Goal: Check status: Check status

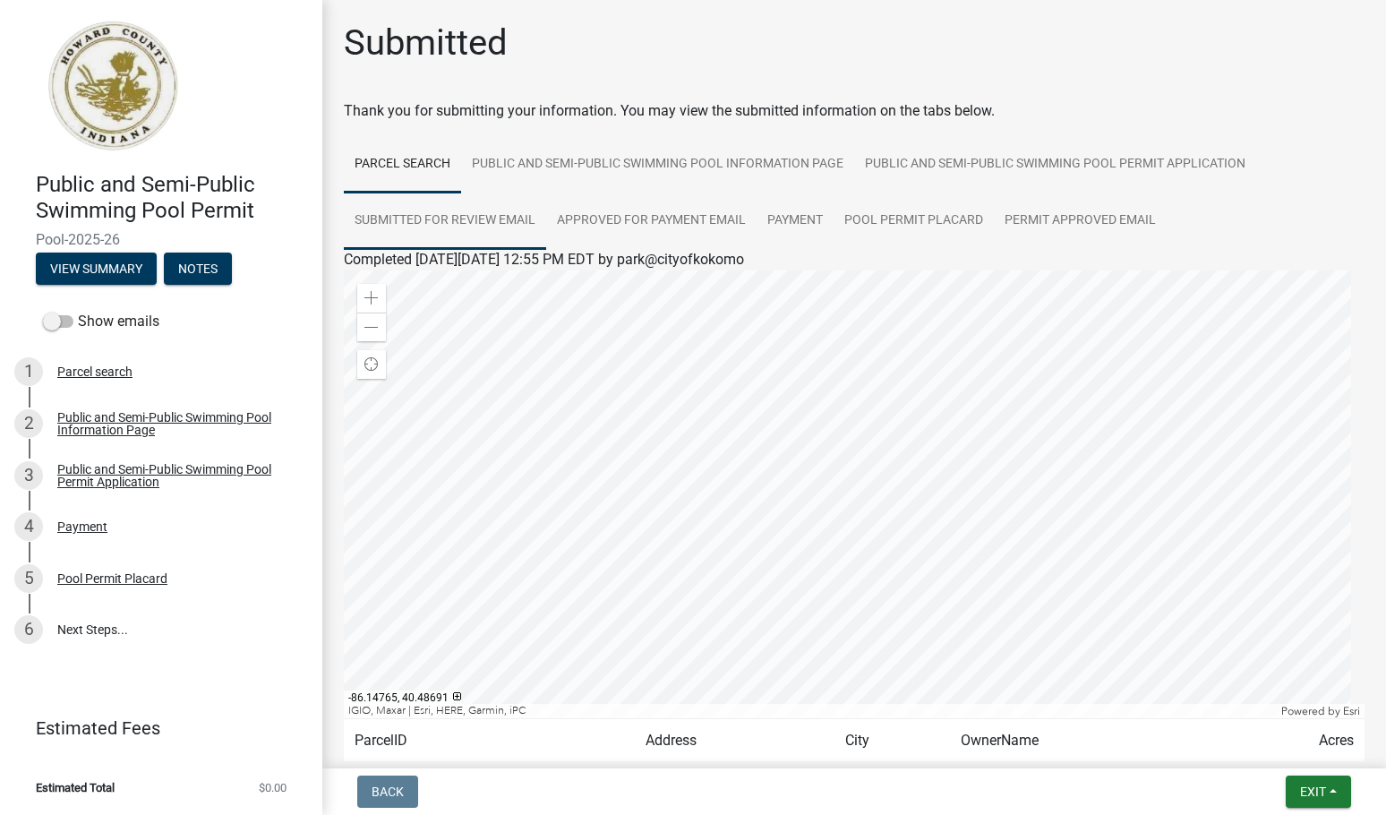
click at [451, 221] on link "Submitted for Review Email" at bounding box center [445, 221] width 202 height 57
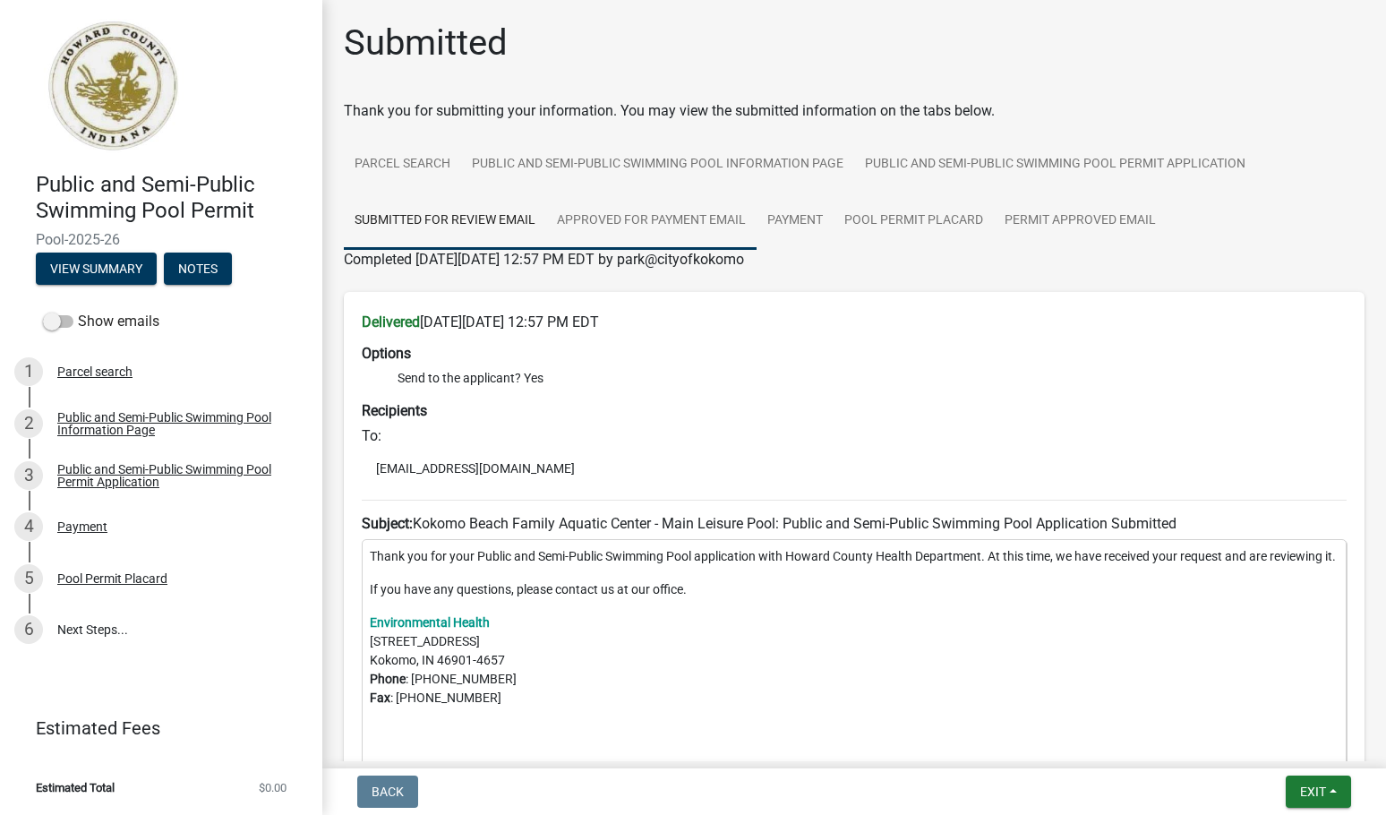
click at [606, 209] on link "Approved for Payment Email" at bounding box center [651, 221] width 210 height 57
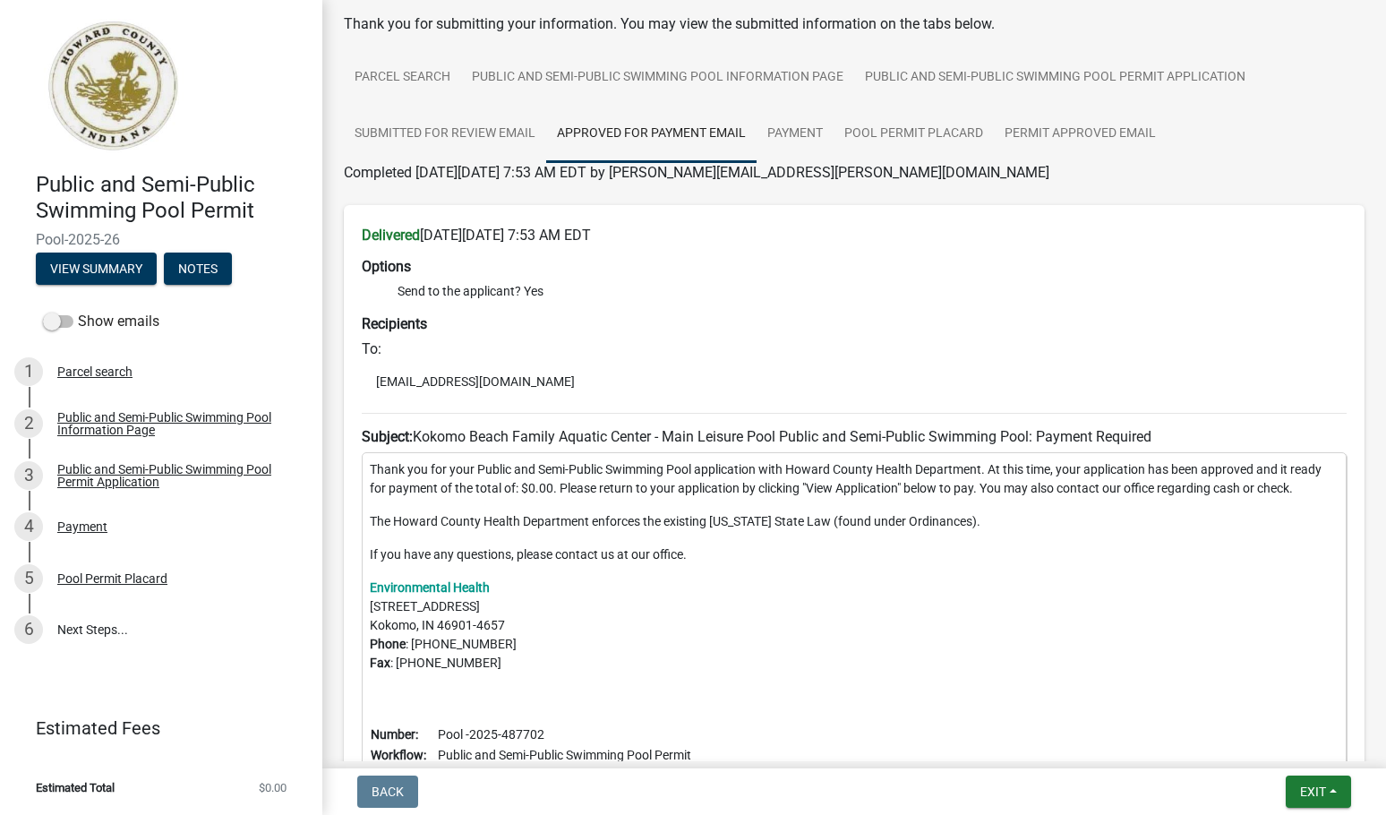
scroll to position [40, 0]
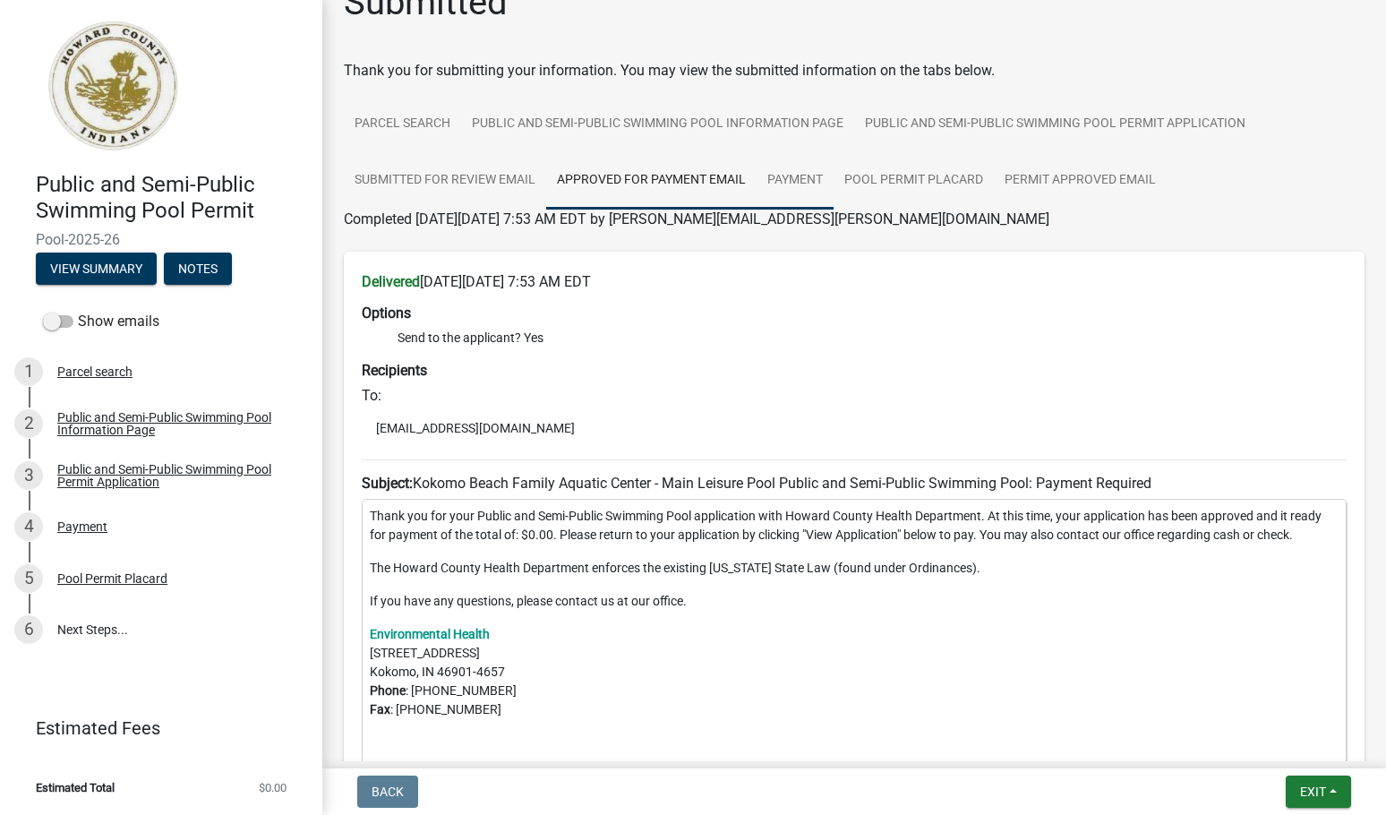
click at [796, 166] on link "Payment" at bounding box center [795, 180] width 77 height 57
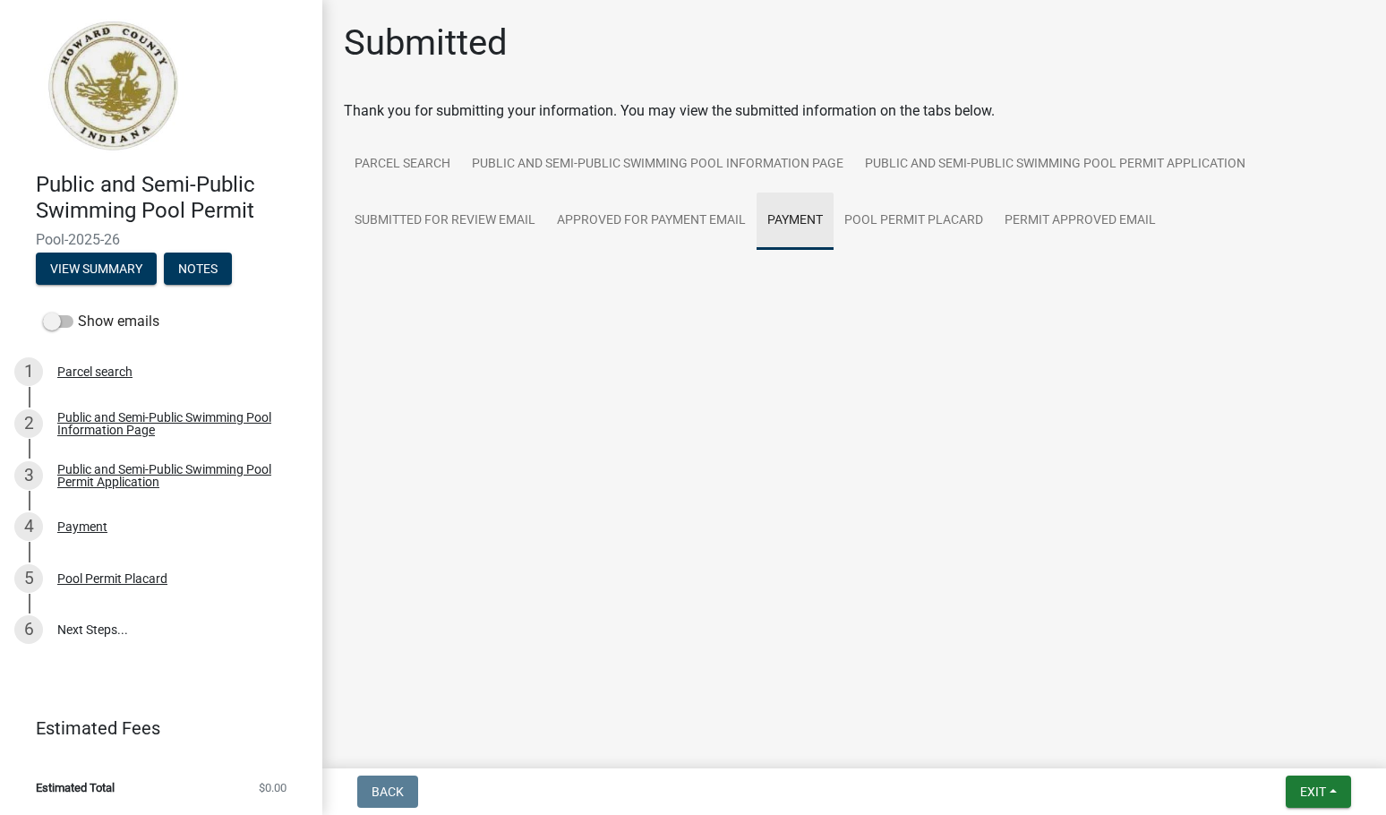
scroll to position [0, 0]
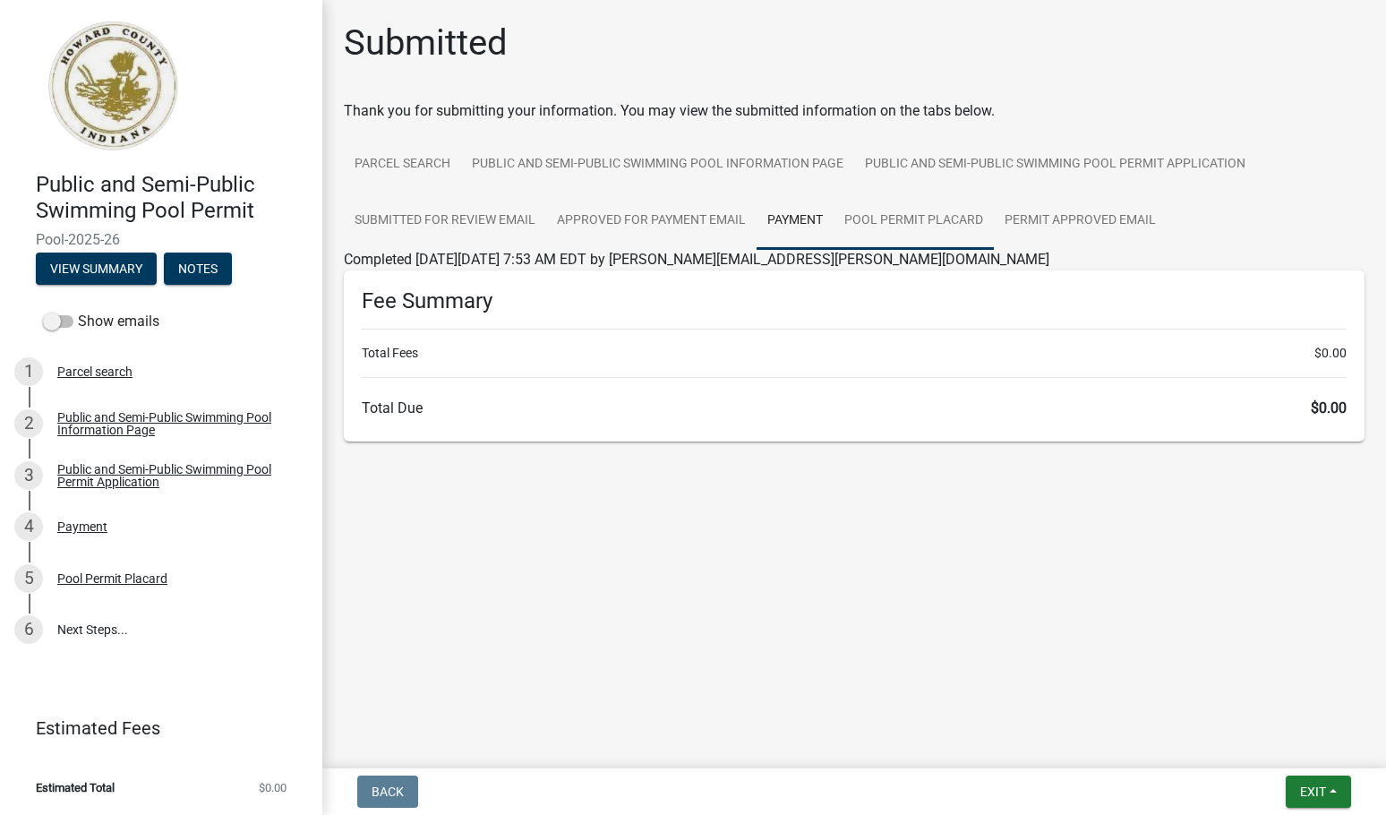
click at [940, 236] on link "Pool Permit Placard" at bounding box center [914, 221] width 160 height 57
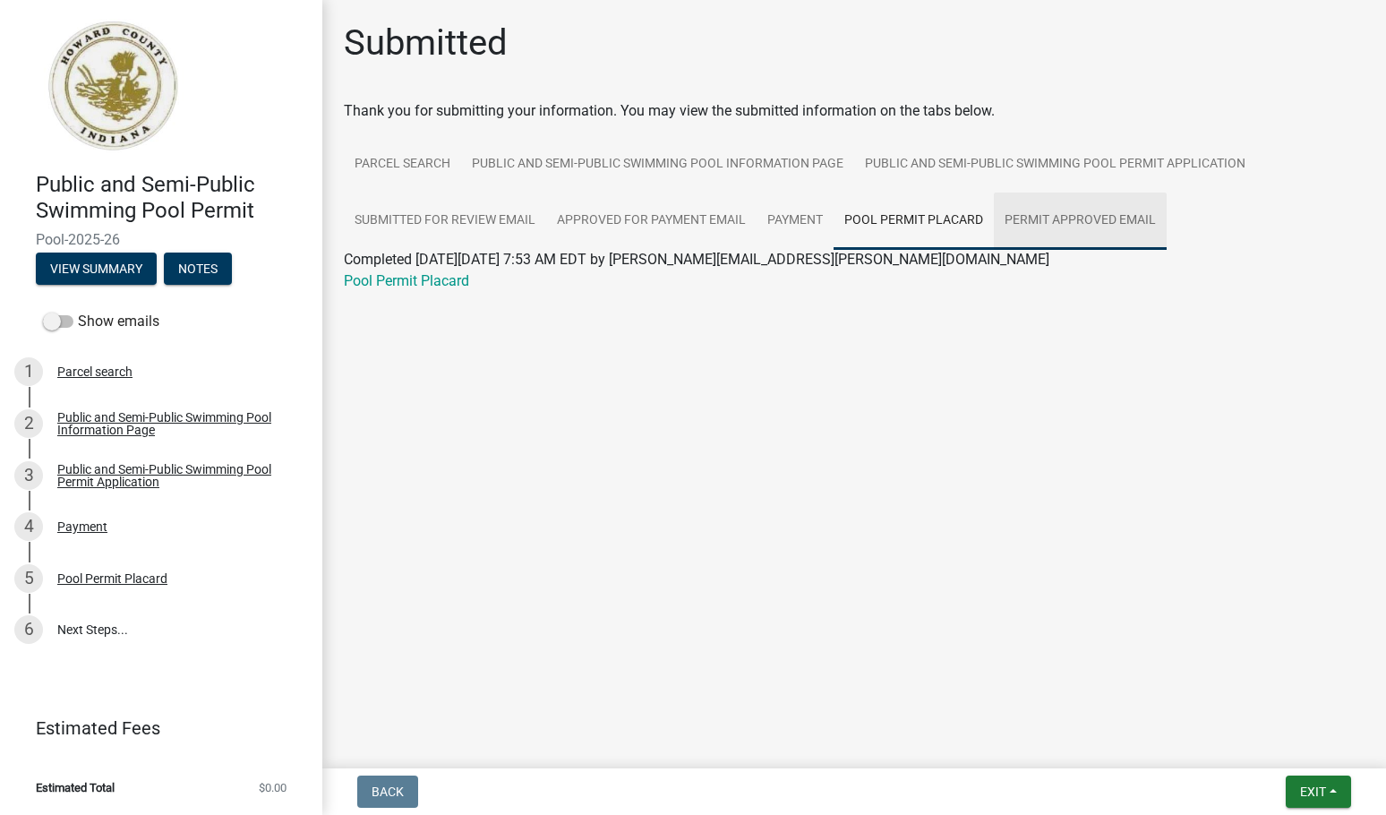
click at [1110, 228] on link "Permit Approved Email" at bounding box center [1080, 221] width 173 height 57
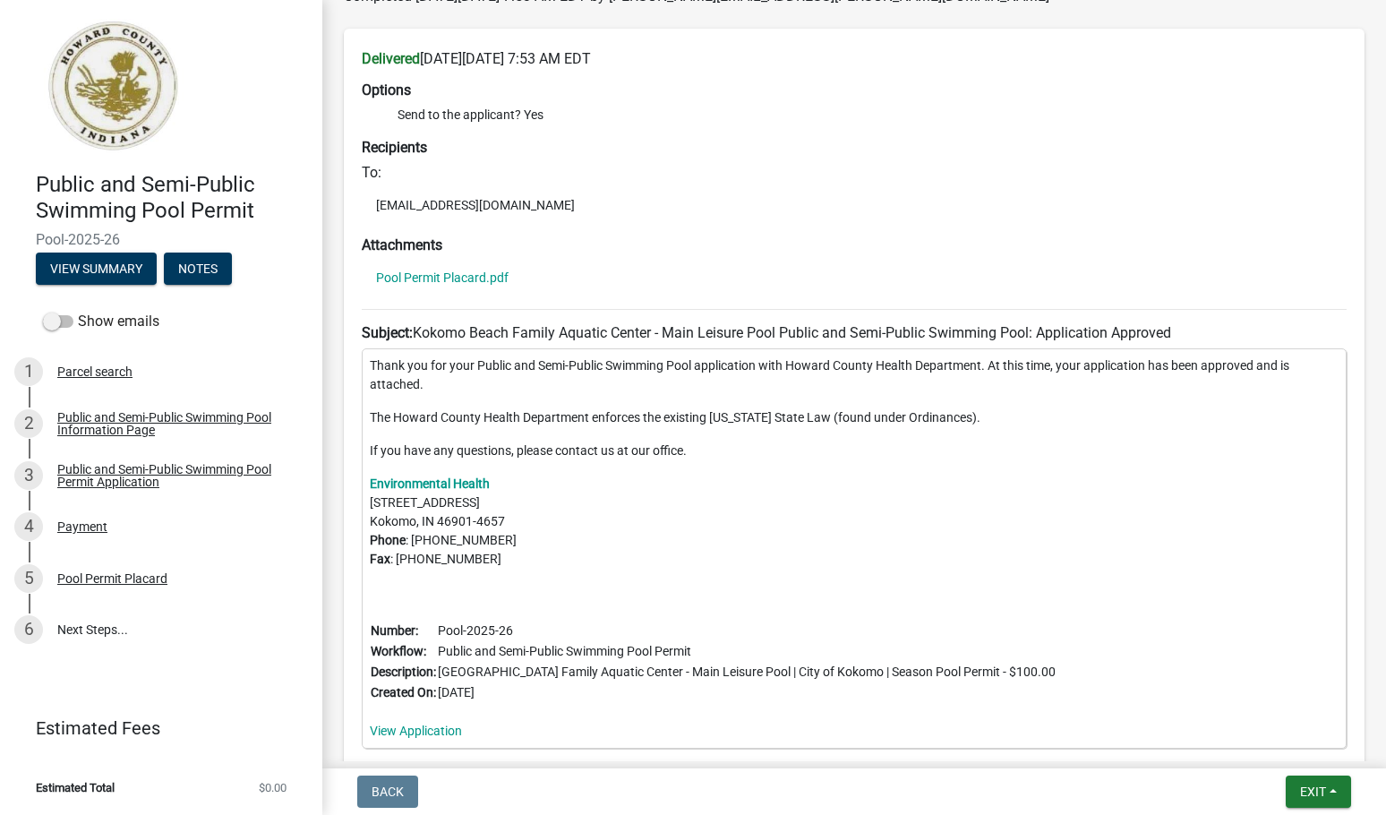
scroll to position [113, 0]
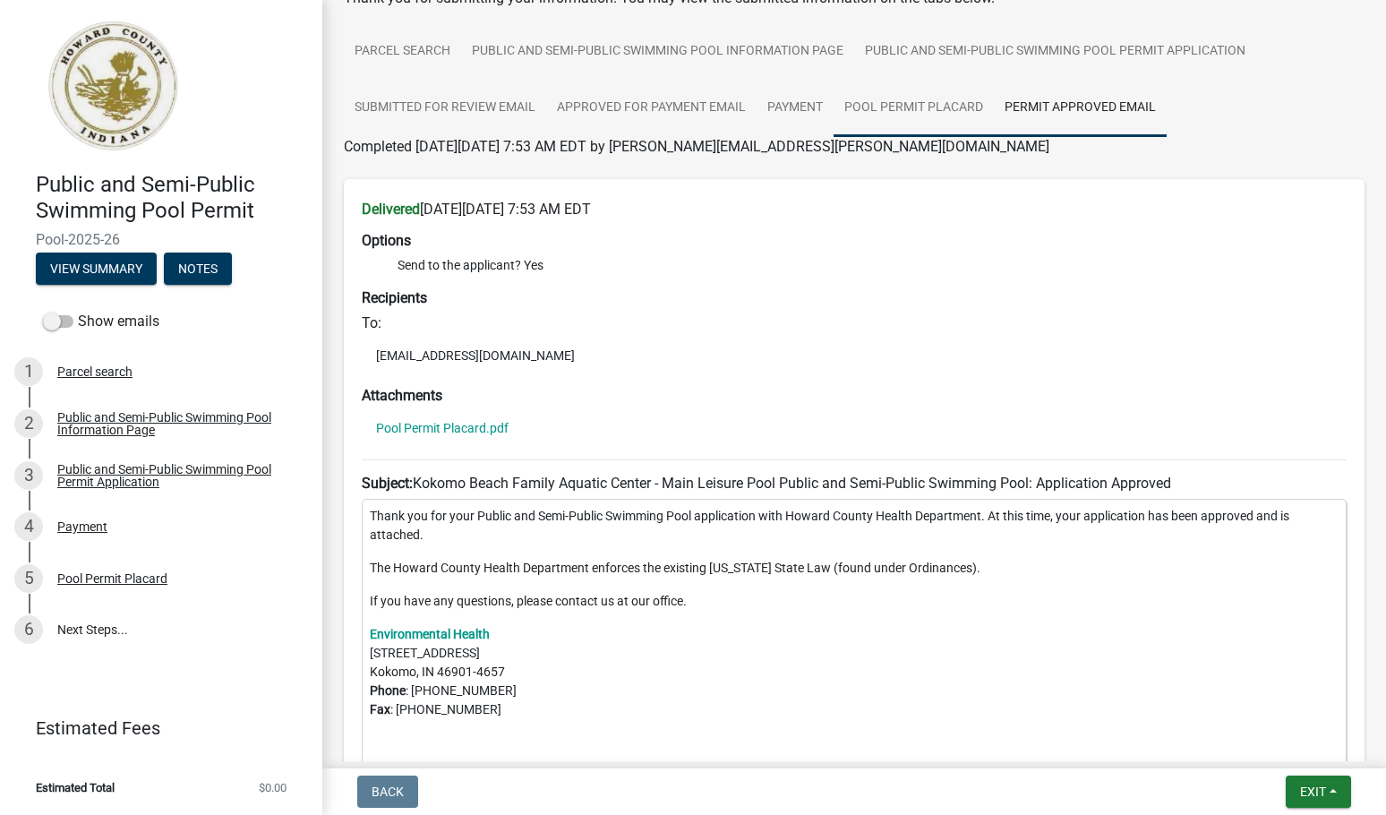
click at [865, 96] on link "Pool Permit Placard" at bounding box center [914, 108] width 160 height 57
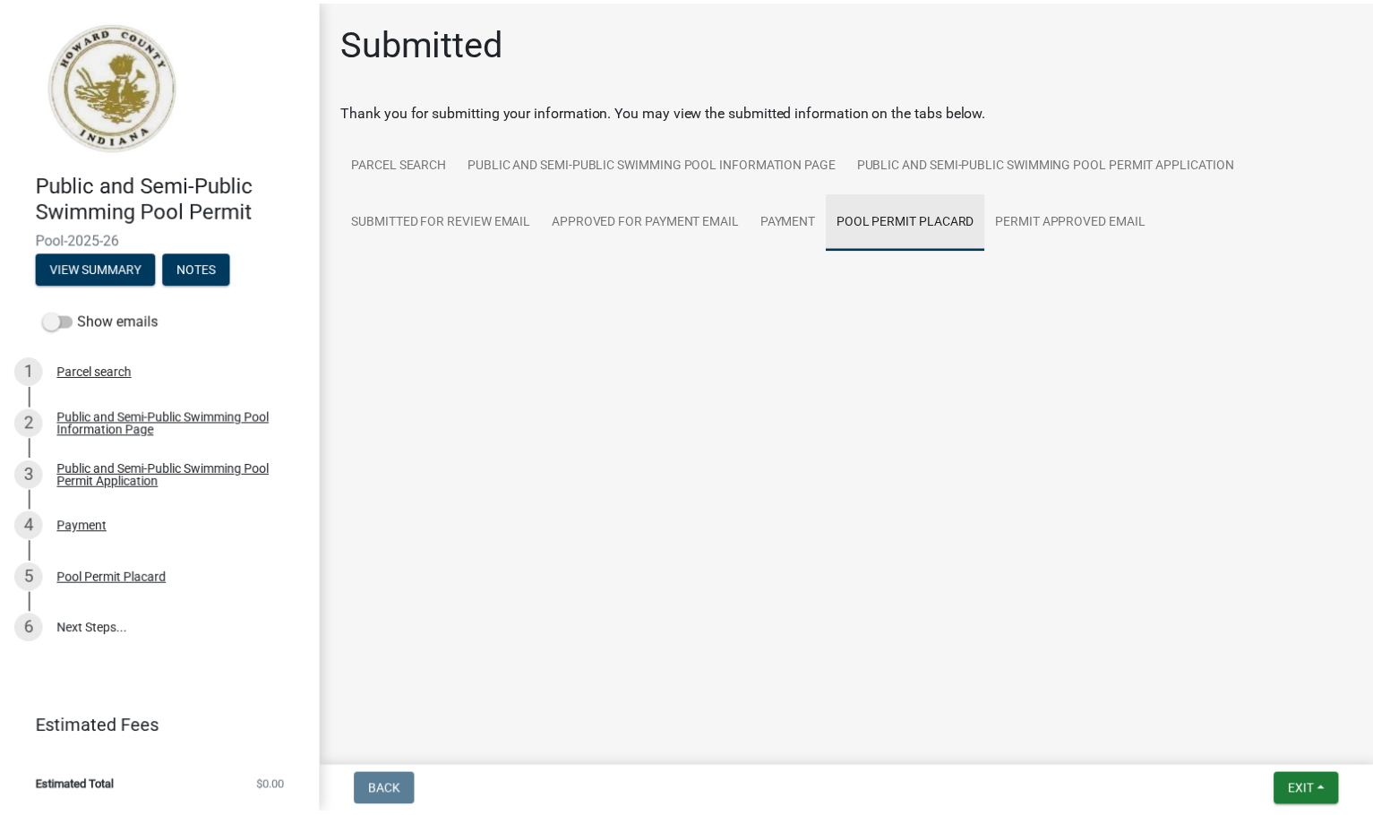
scroll to position [0, 0]
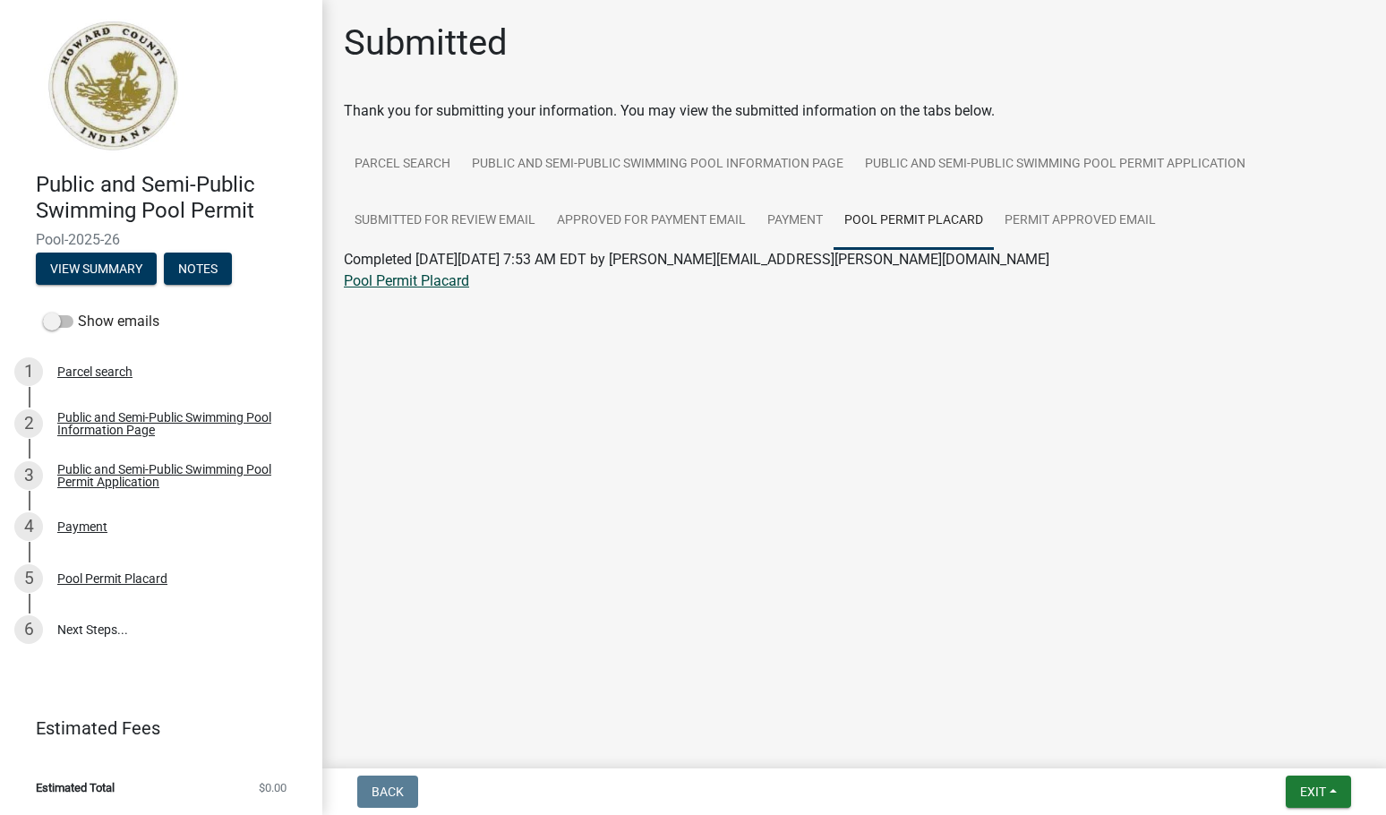
click at [454, 283] on link "Pool Permit Placard" at bounding box center [406, 280] width 125 height 17
click at [1303, 792] on span "Exit" at bounding box center [1313, 792] width 26 height 14
click at [1284, 743] on button "Save & Exit" at bounding box center [1279, 745] width 143 height 43
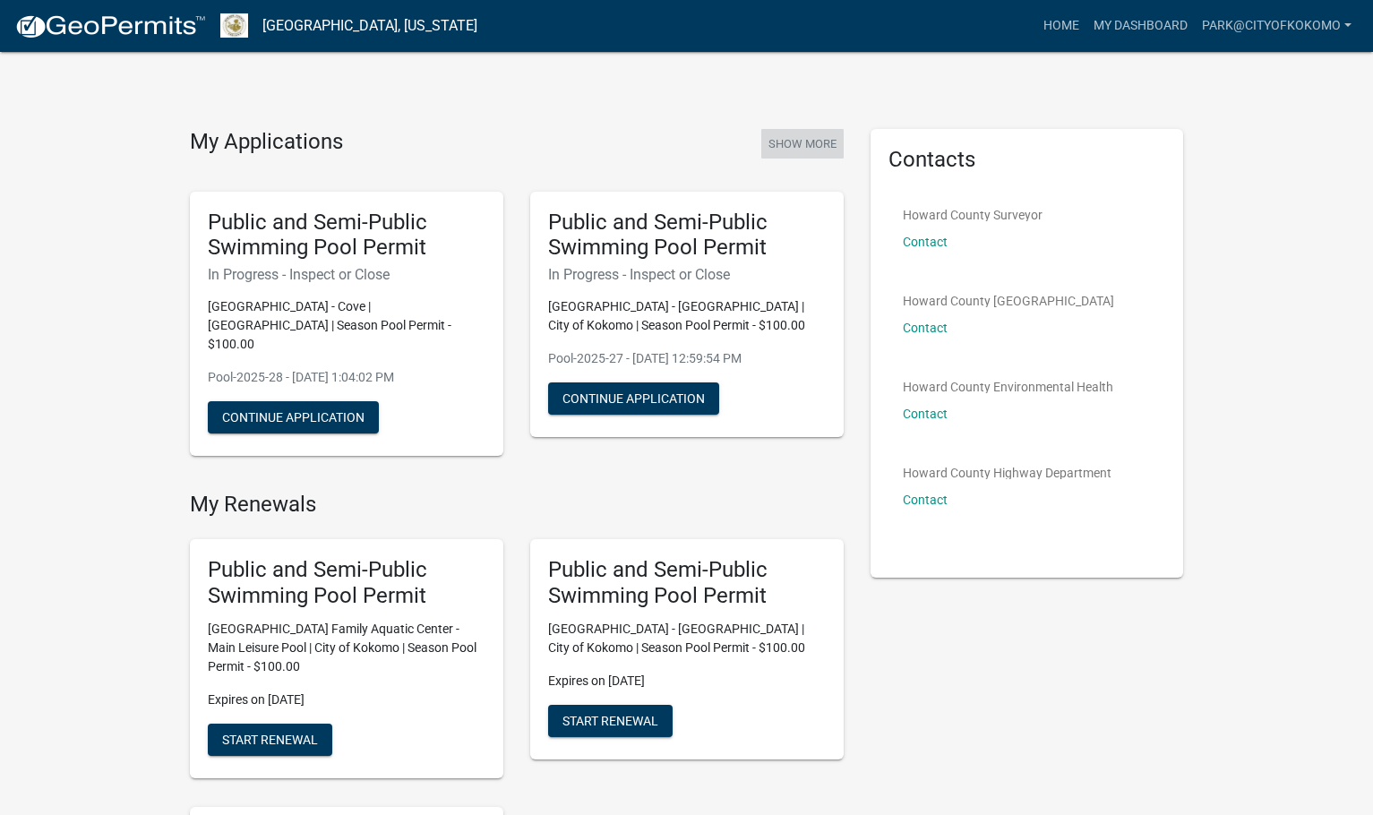
click at [801, 142] on button "Show More" at bounding box center [802, 144] width 82 height 30
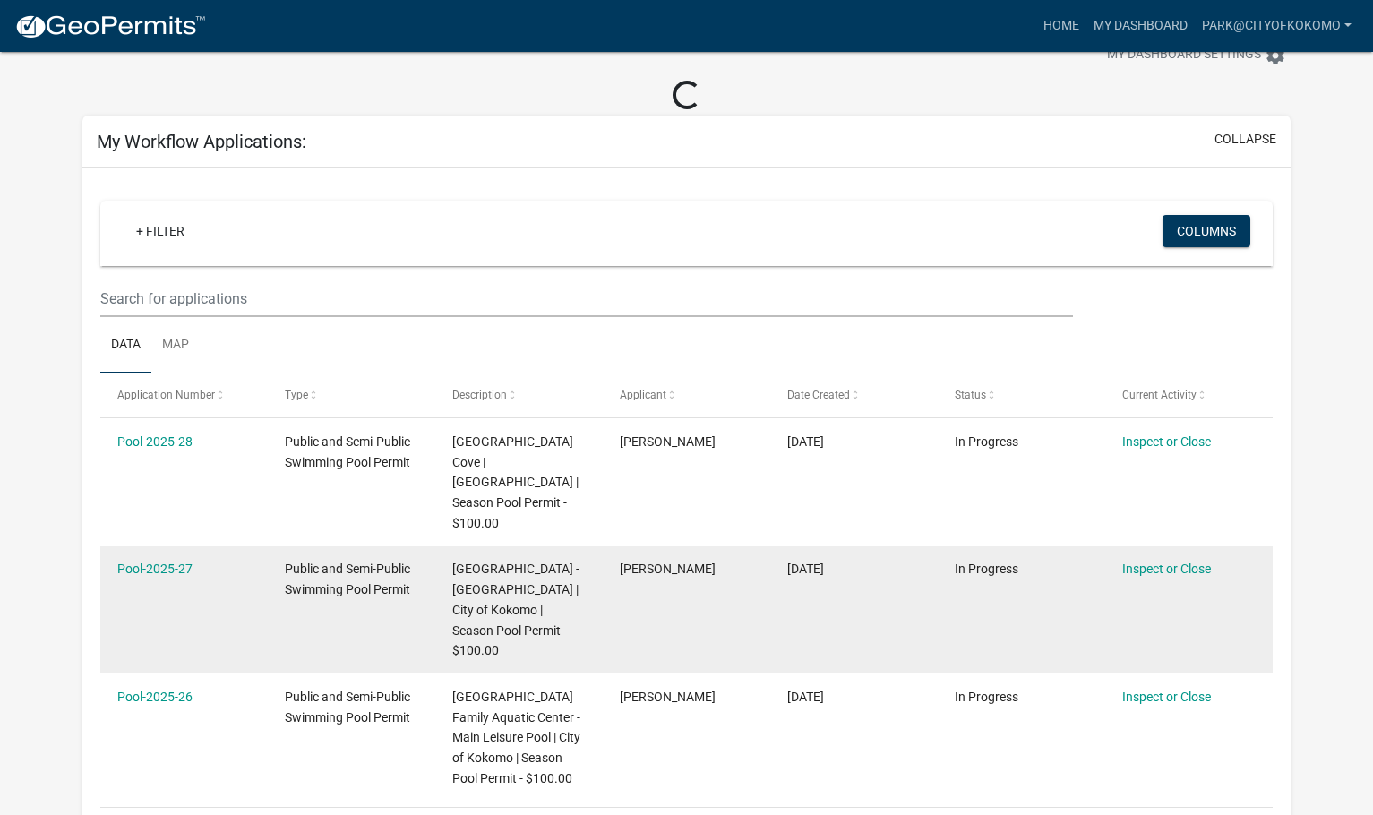
scroll to position [90, 0]
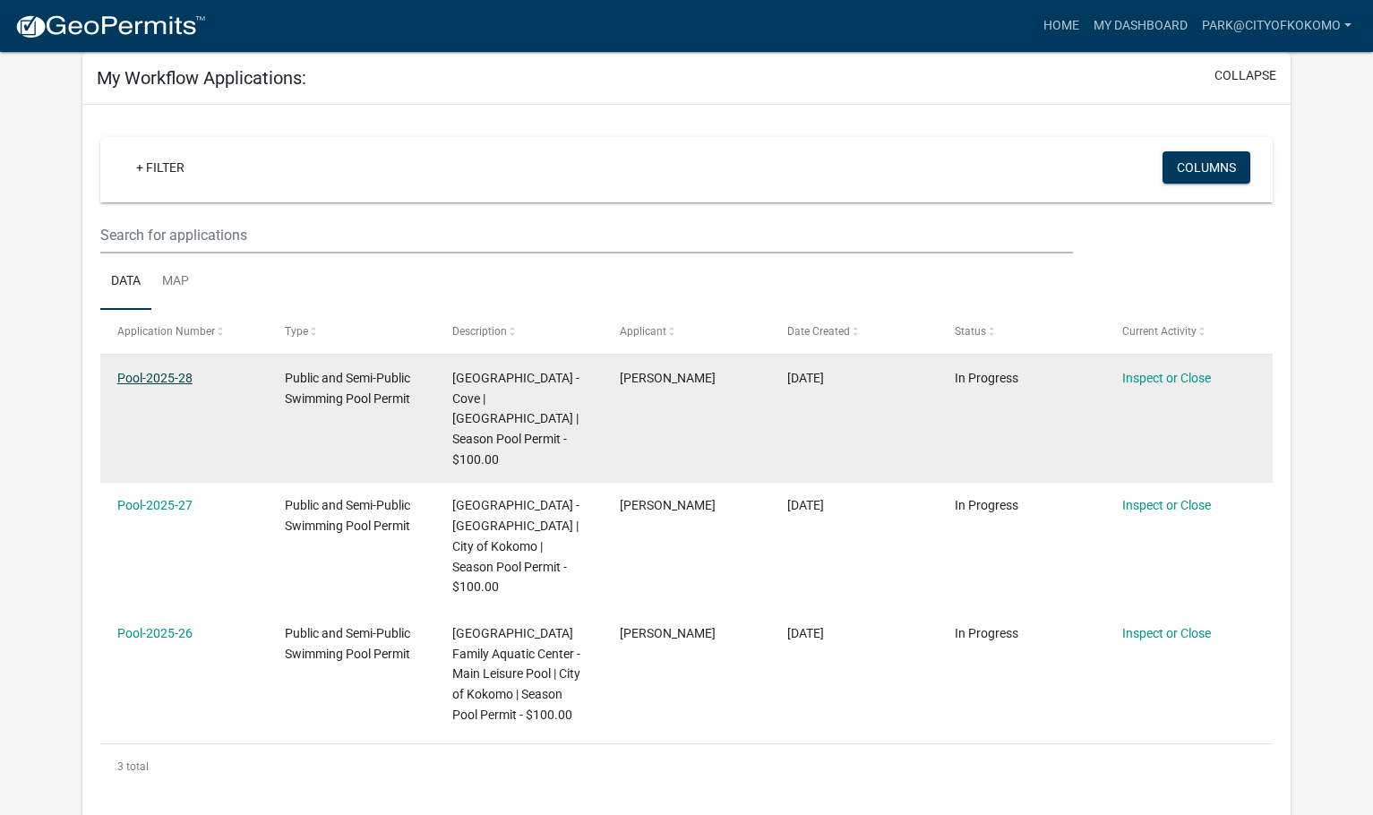
click at [175, 377] on link "Pool-2025-28" at bounding box center [154, 378] width 75 height 14
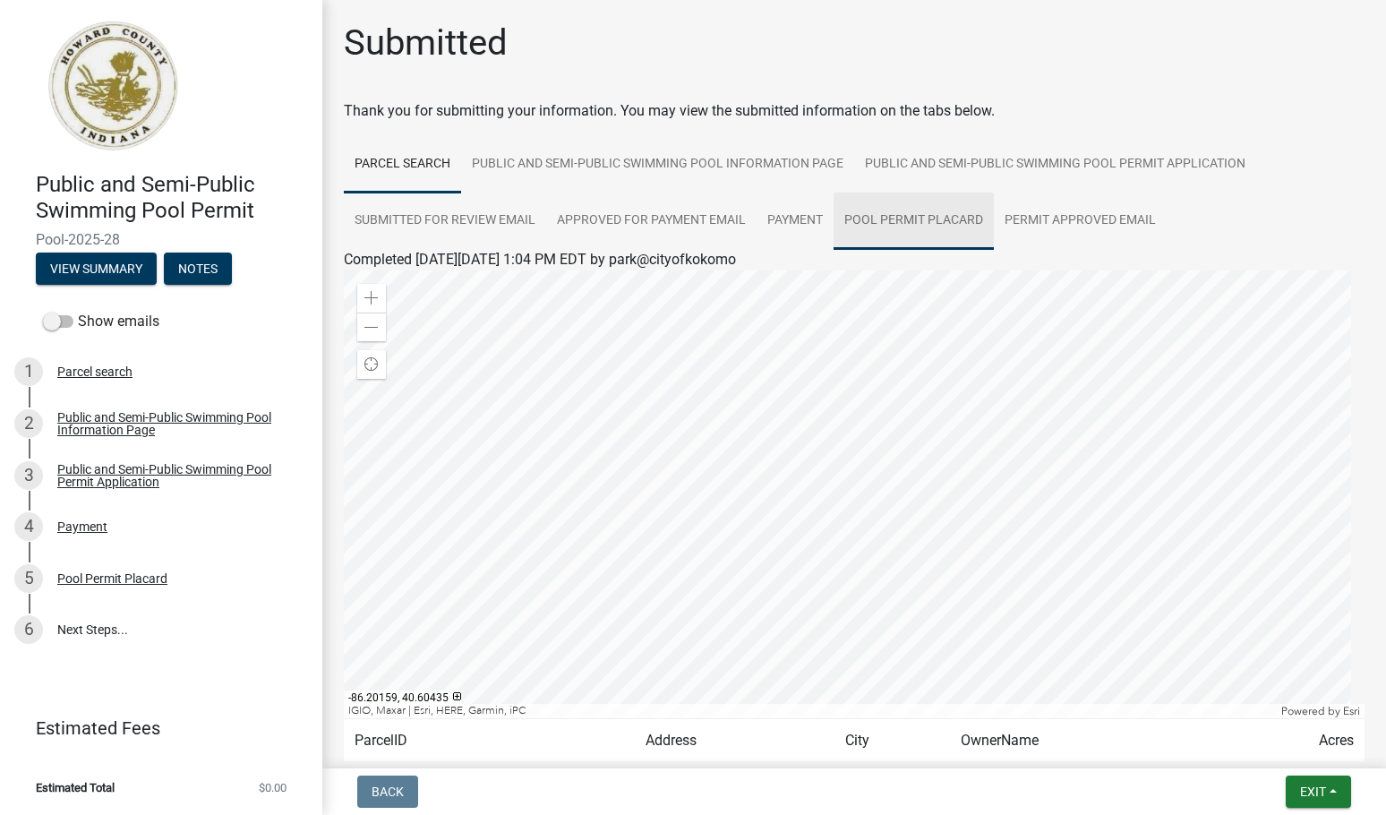
click at [949, 219] on link "Pool Permit Placard" at bounding box center [914, 221] width 160 height 57
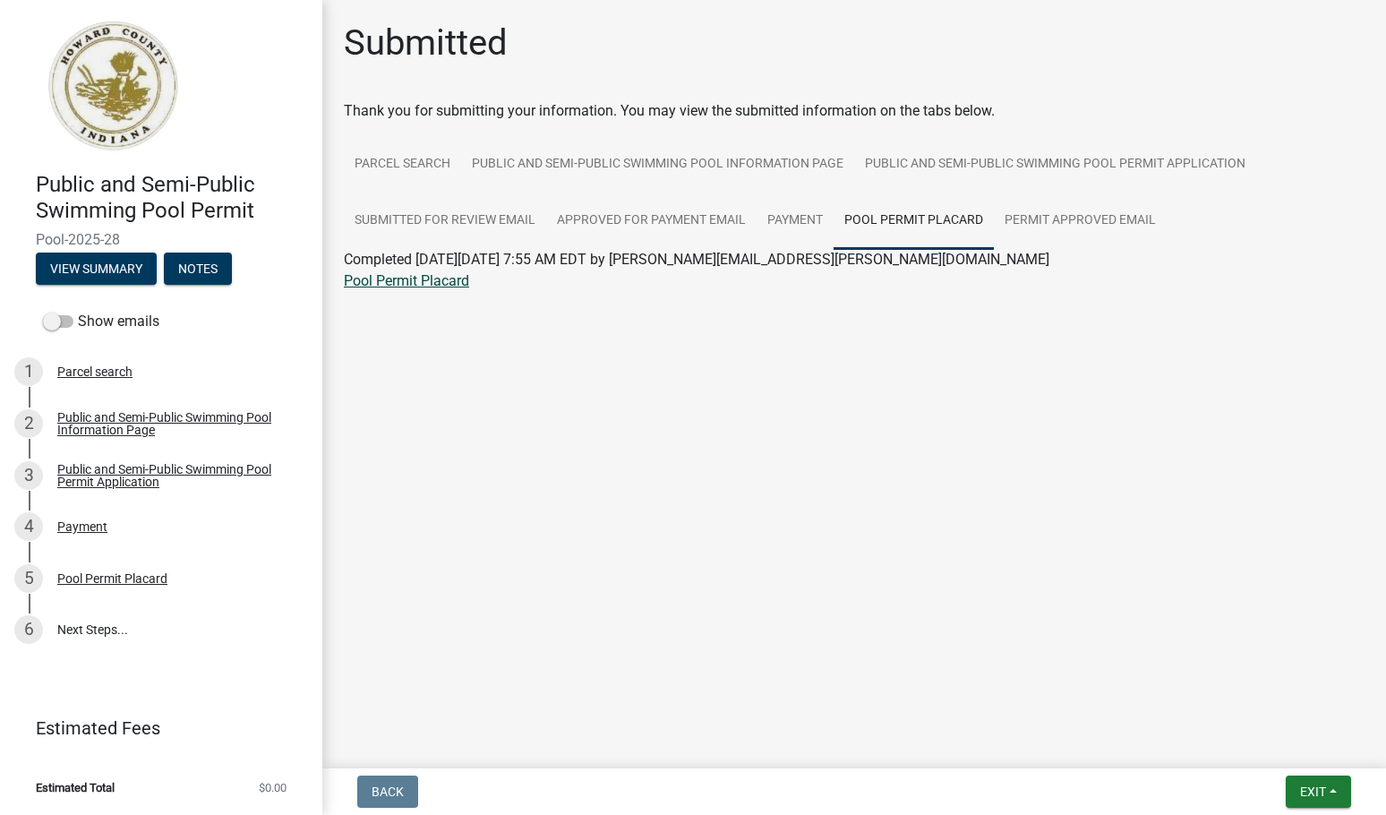
click at [448, 282] on link "Pool Permit Placard" at bounding box center [406, 280] width 125 height 17
click at [1325, 793] on span "Exit" at bounding box center [1313, 792] width 26 height 14
click at [1279, 736] on button "Save & Exit" at bounding box center [1279, 745] width 143 height 43
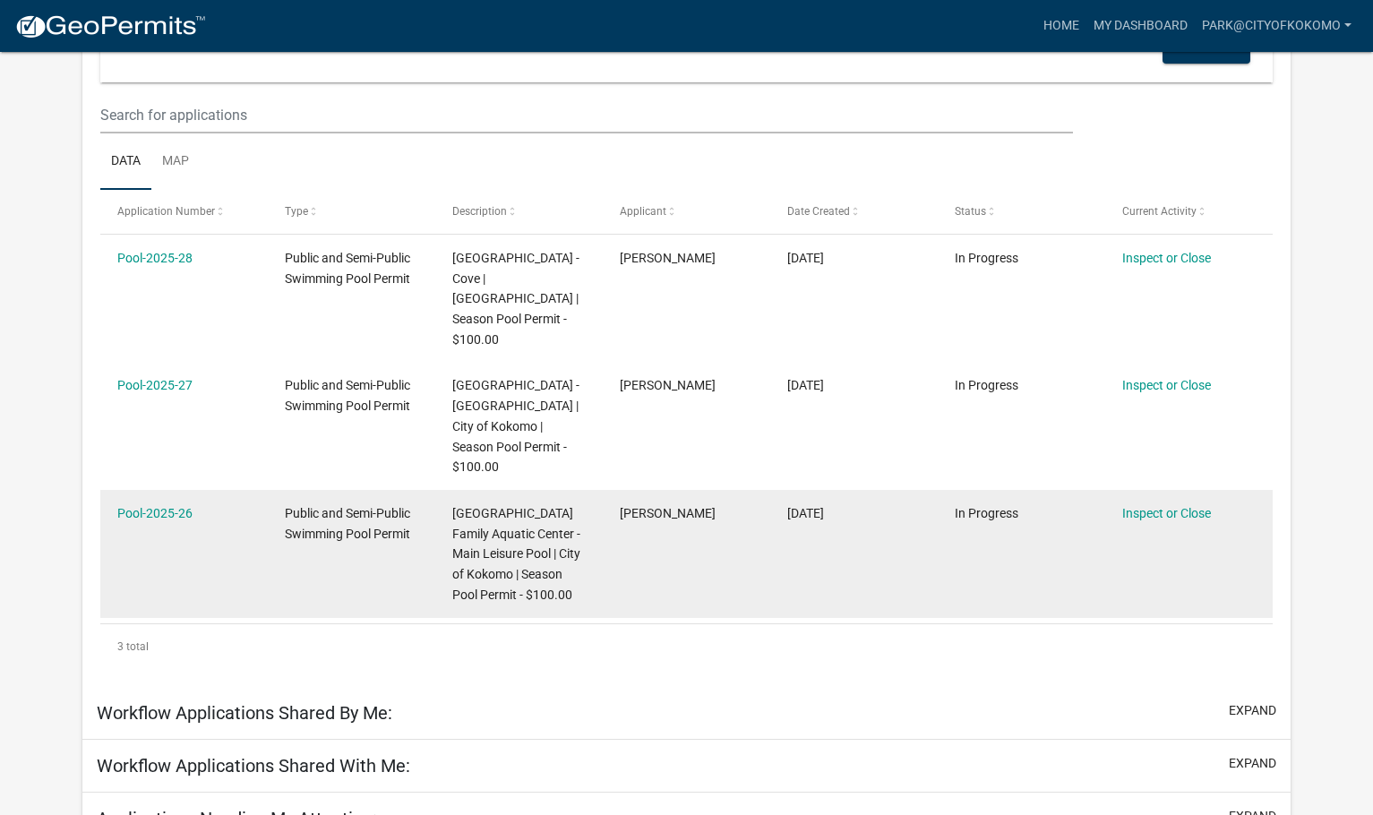
scroll to position [269, 0]
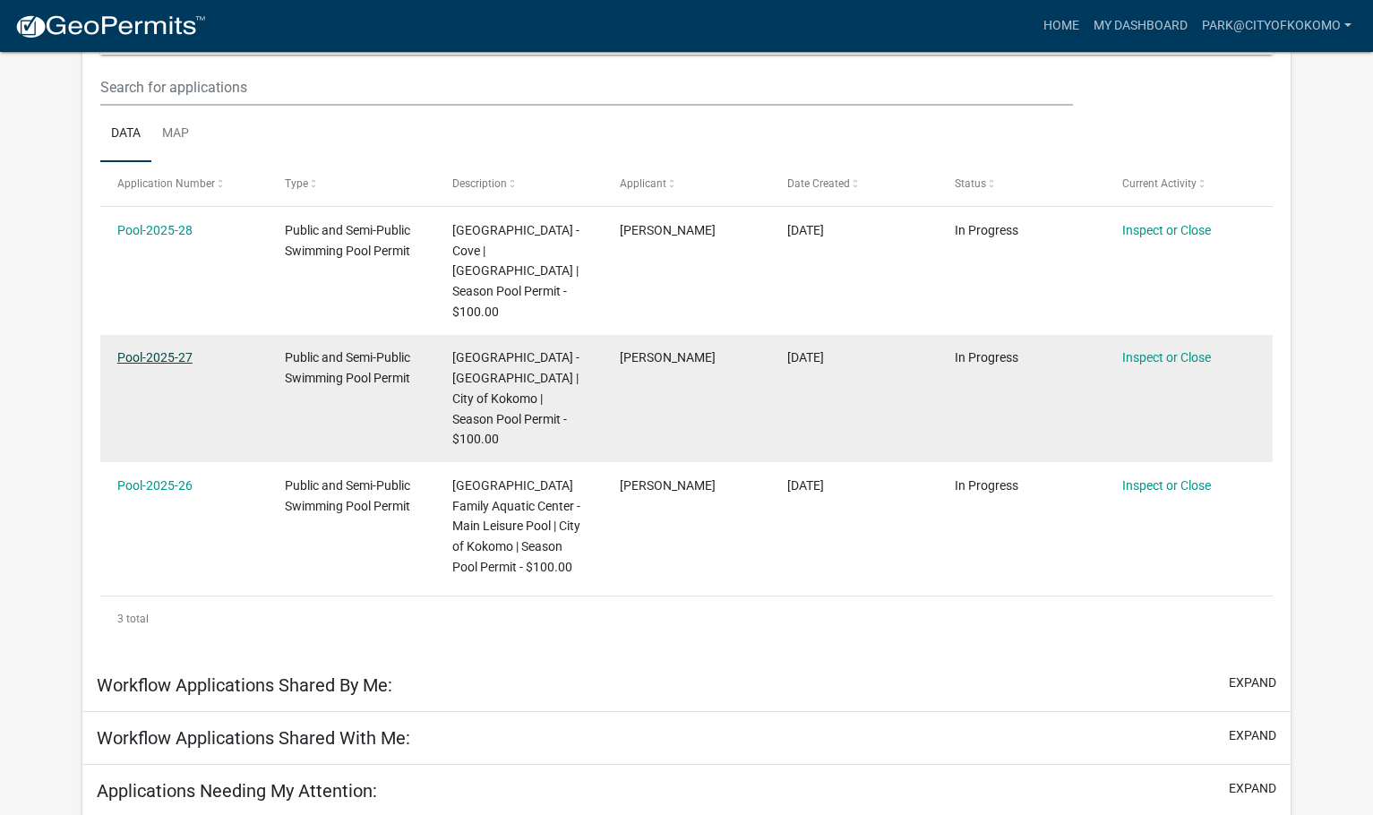
click at [171, 361] on link "Pool-2025-27" at bounding box center [154, 357] width 75 height 14
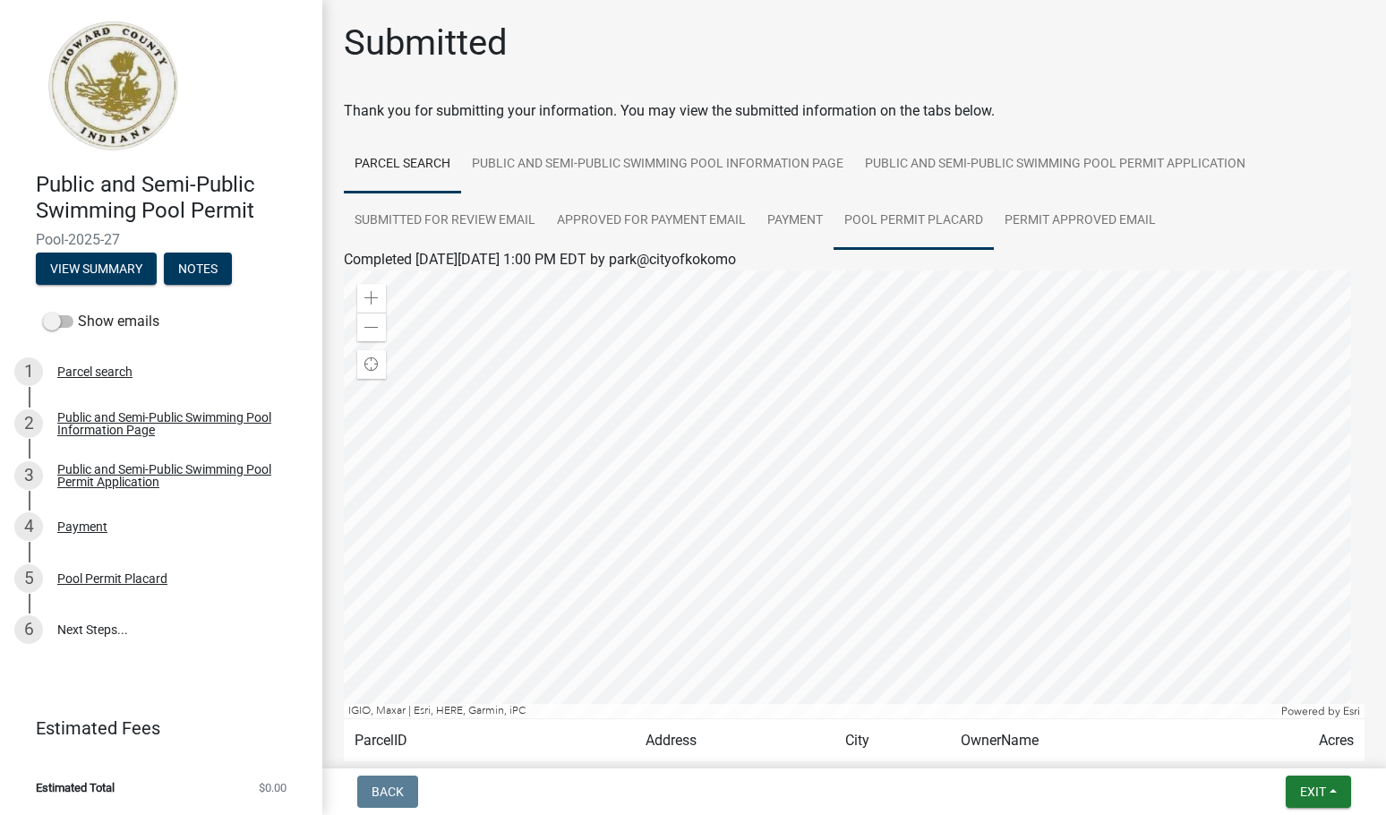
click at [913, 210] on link "Pool Permit Placard" at bounding box center [914, 221] width 160 height 57
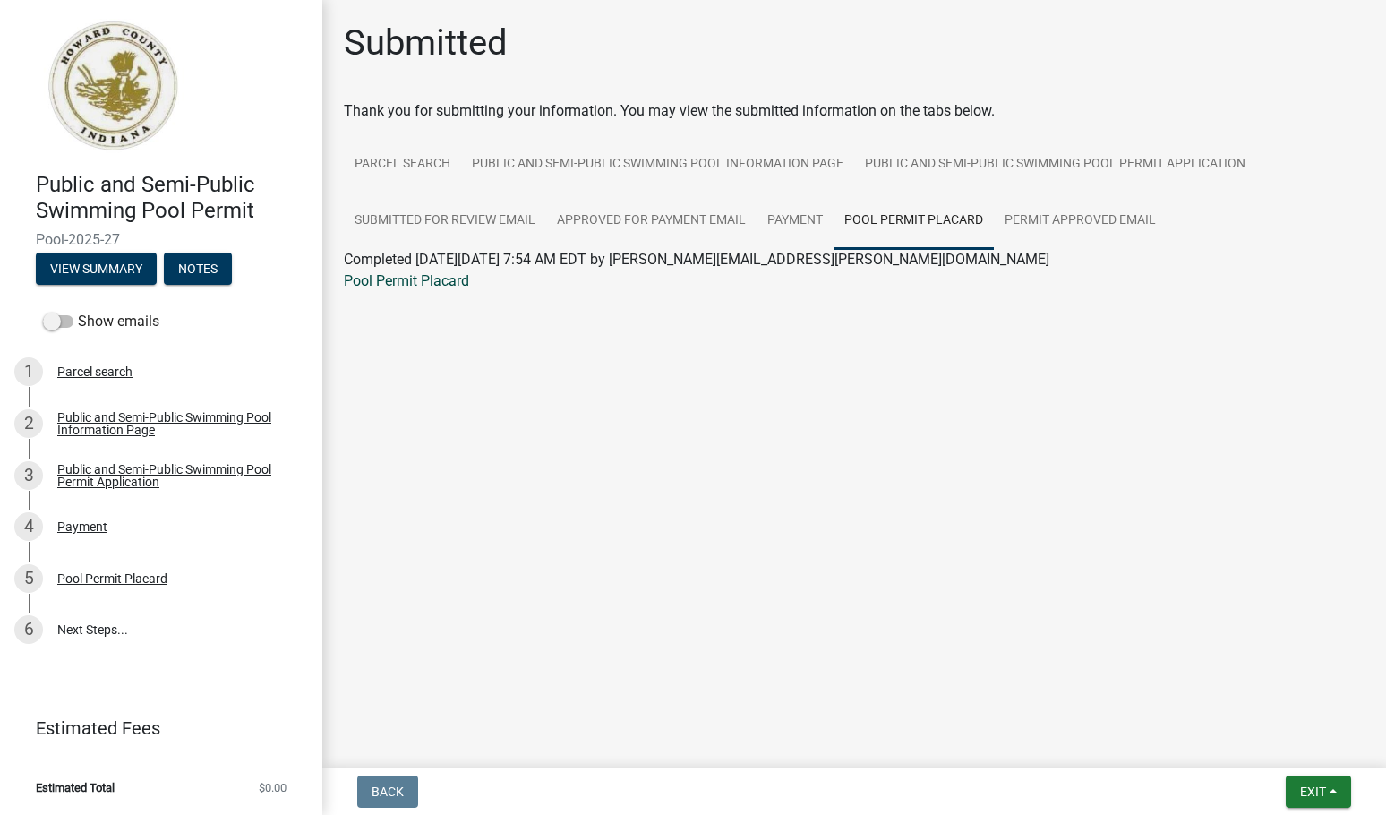
click at [444, 284] on link "Pool Permit Placard" at bounding box center [406, 280] width 125 height 17
